Goal: Contribute content: Add original content to the website for others to see

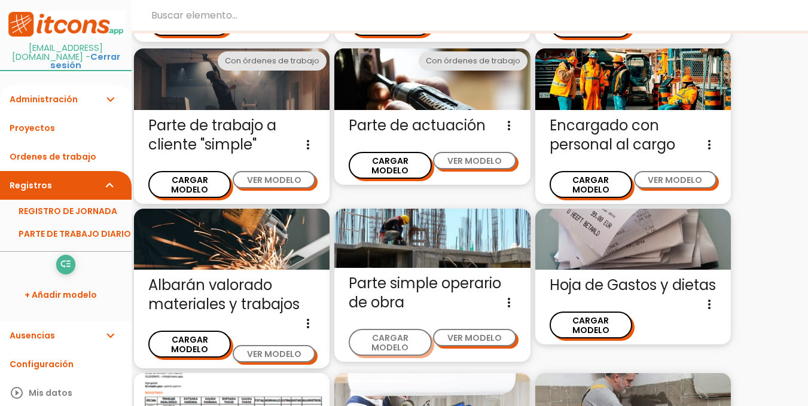
scroll to position [88, 0]
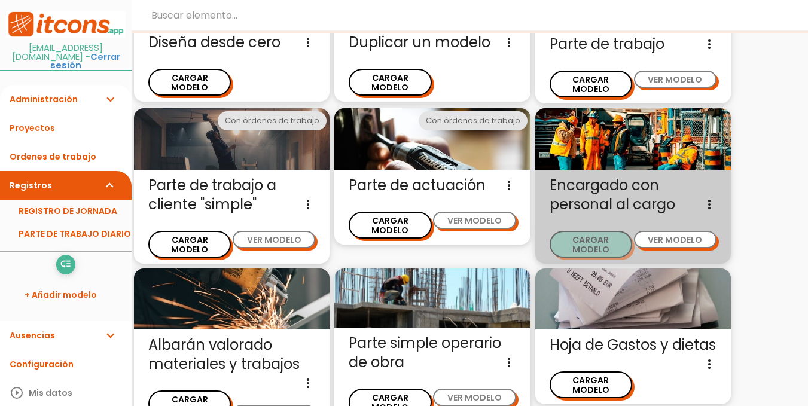
click at [592, 231] on button "CARGAR MODELO" at bounding box center [590, 244] width 82 height 27
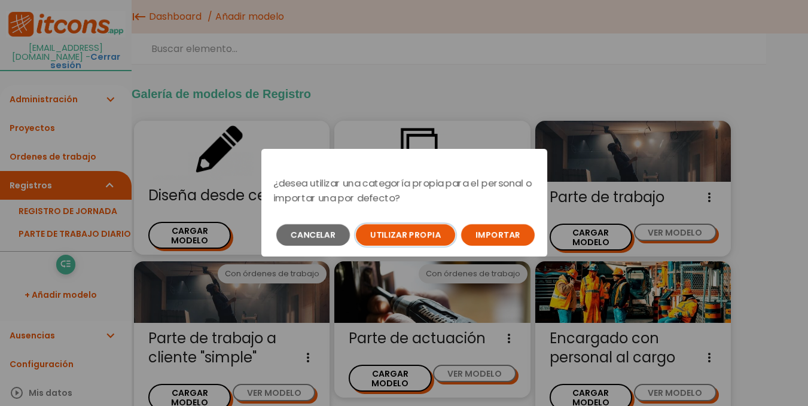
click at [425, 233] on button "Utilizar propia" at bounding box center [405, 235] width 99 height 22
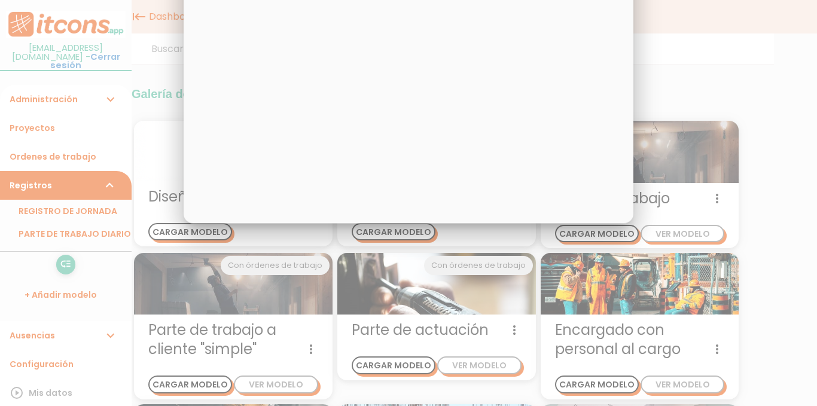
click at [405, 167] on div "× MAQUINARIA" at bounding box center [408, 40] width 449 height 365
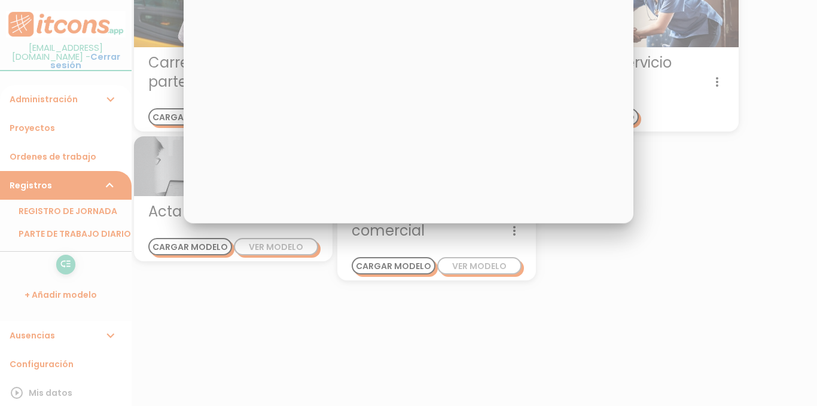
scroll to position [1662, 0]
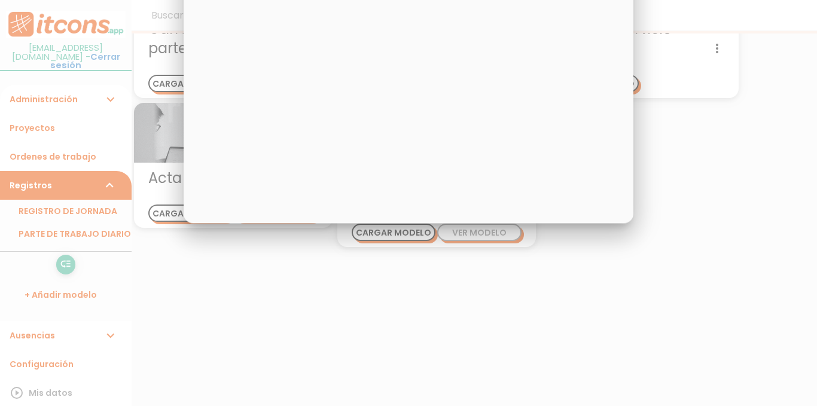
click at [80, 167] on div at bounding box center [408, 152] width 817 height 508
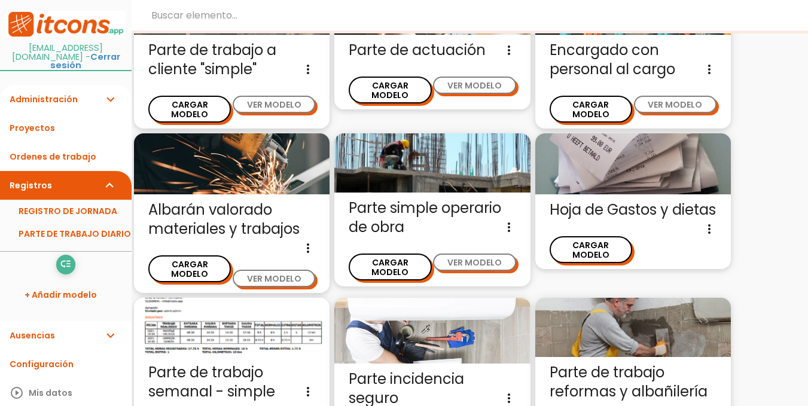
scroll to position [124, 0]
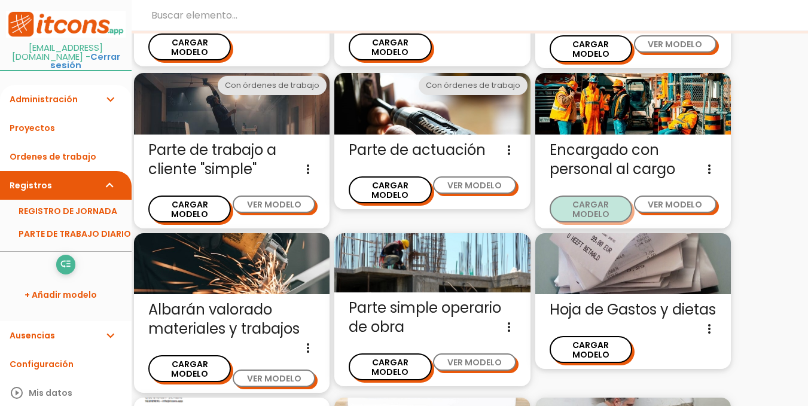
click at [594, 197] on button "CARGAR MODELO" at bounding box center [590, 208] width 82 height 27
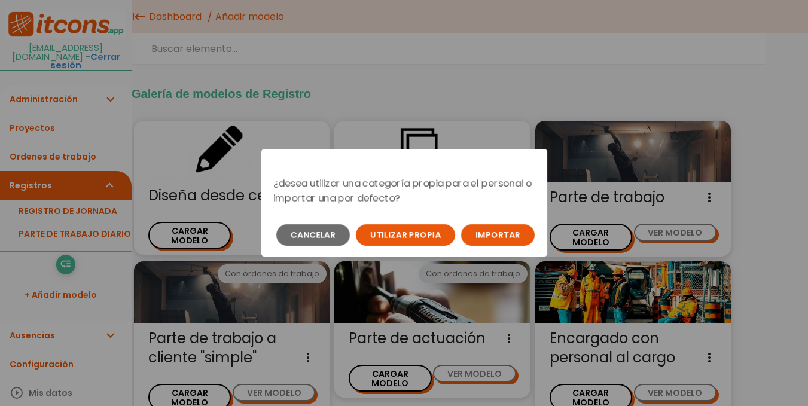
click at [482, 237] on button "Importar" at bounding box center [498, 235] width 74 height 22
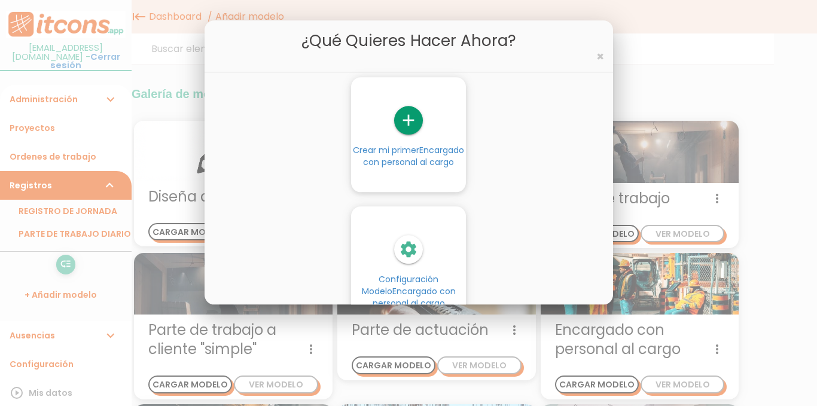
click at [406, 119] on icon "add" at bounding box center [408, 120] width 29 height 29
